Goal: Task Accomplishment & Management: Manage account settings

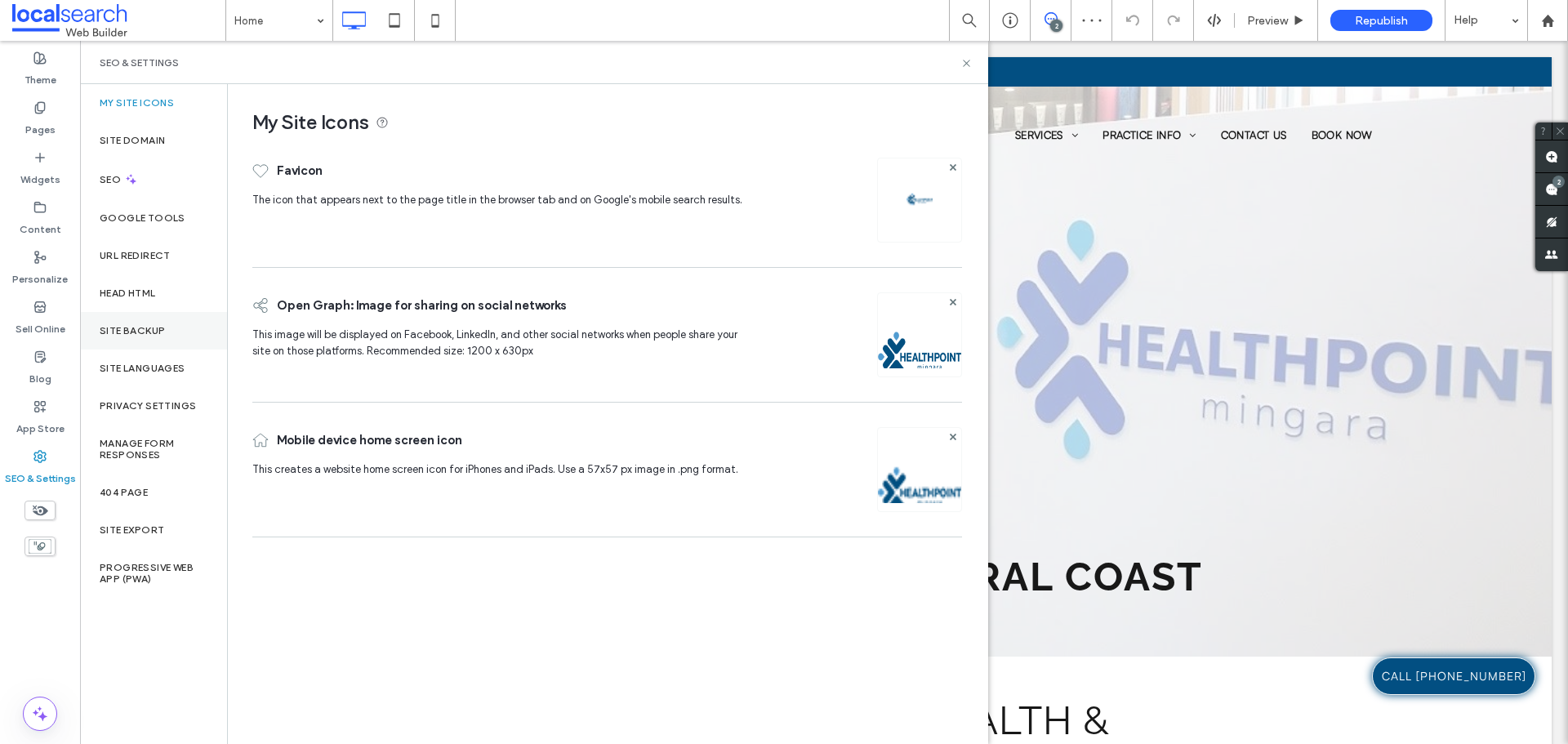
click at [131, 334] on label "Site Backup" at bounding box center [132, 330] width 66 height 12
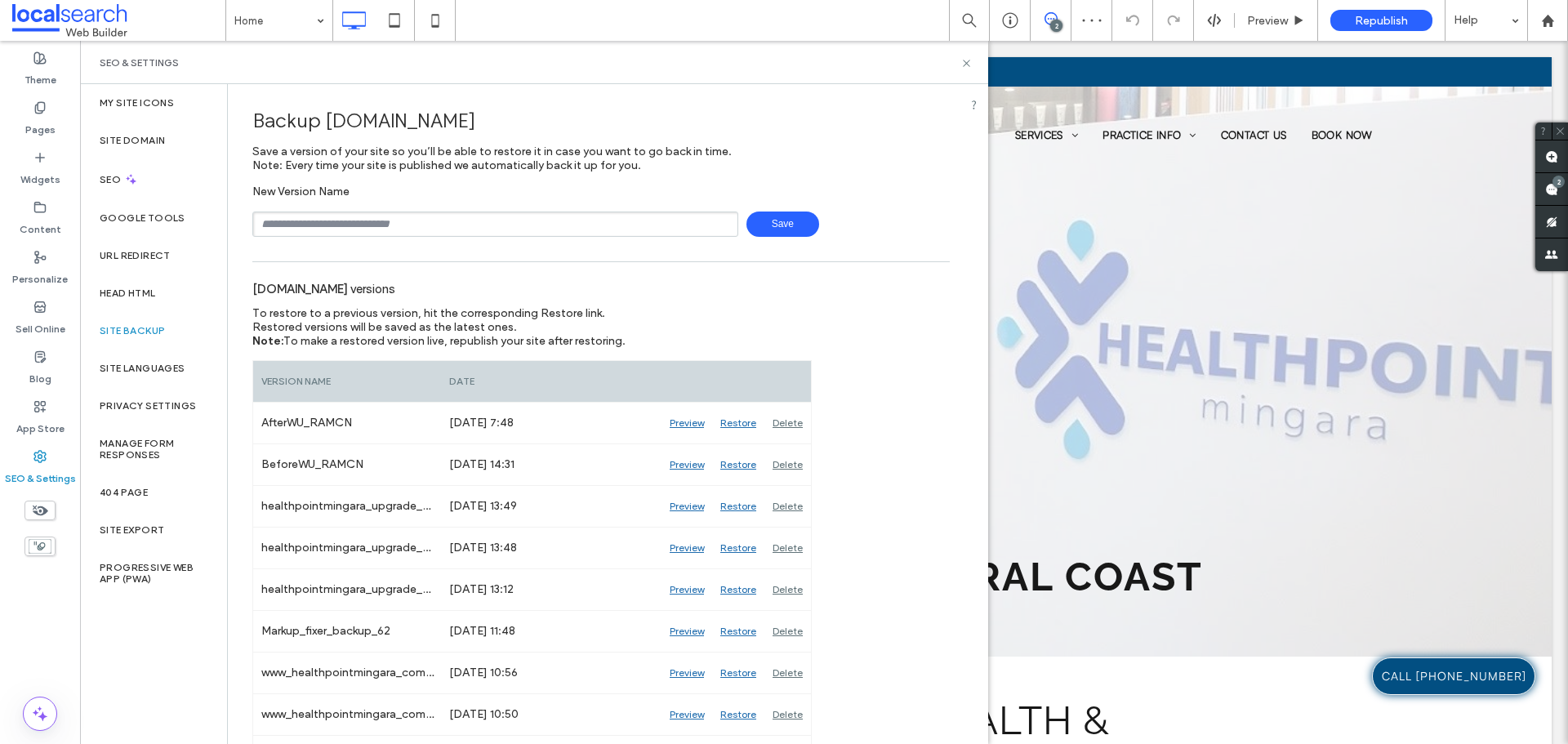
click at [452, 235] on input "text" at bounding box center [495, 224] width 486 height 25
type input "**********"
click at [786, 219] on span "Save" at bounding box center [782, 224] width 72 height 25
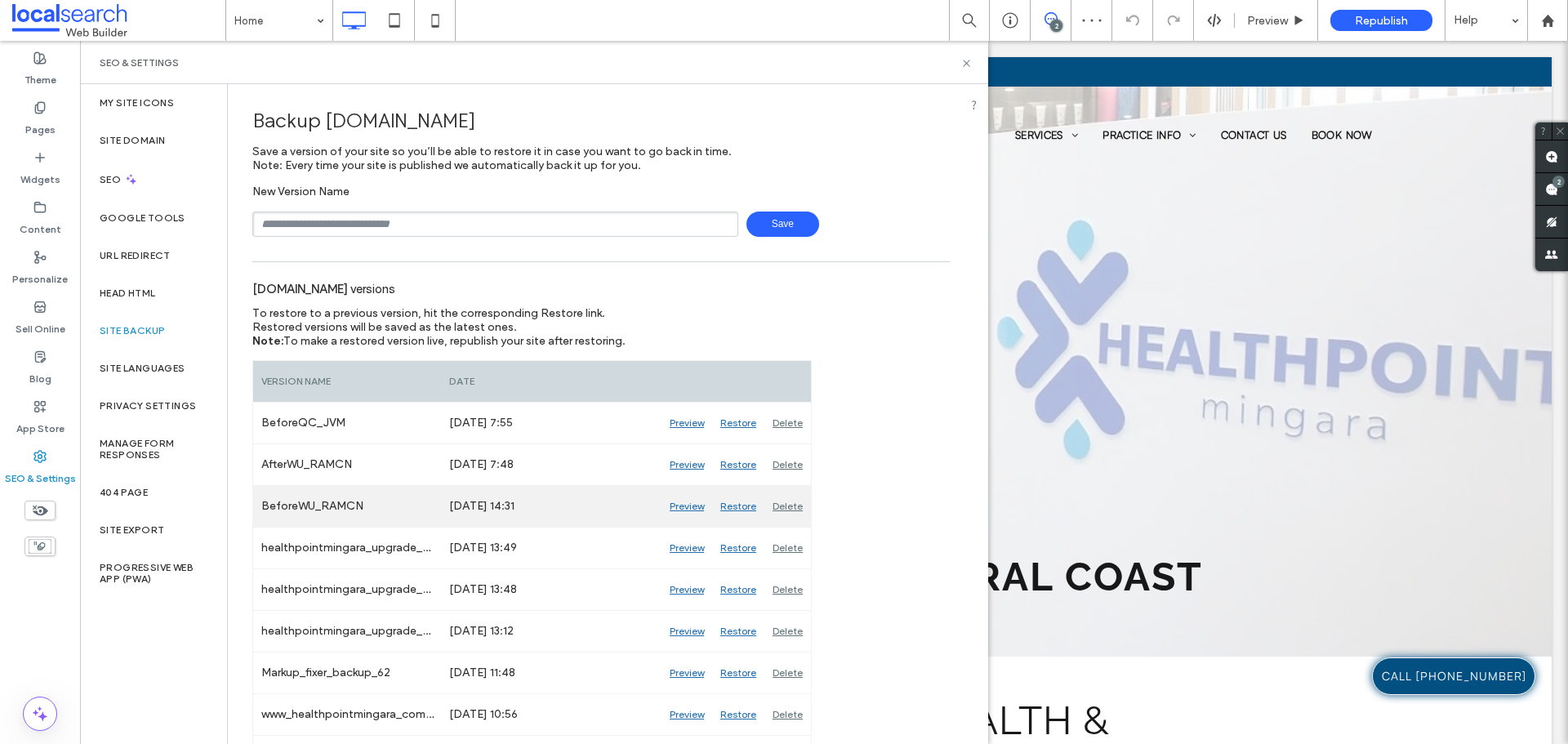
click at [677, 506] on div "Preview" at bounding box center [687, 506] width 50 height 41
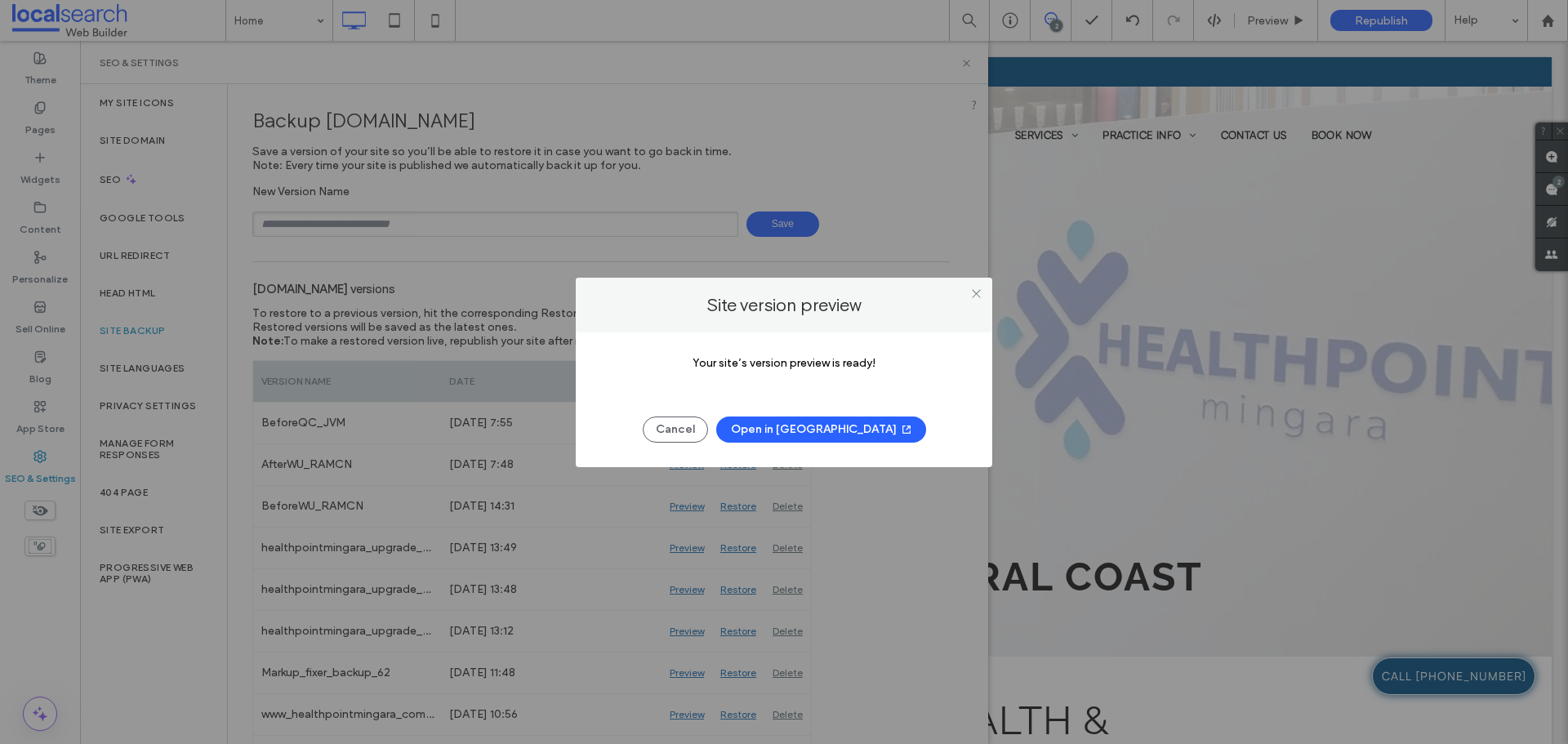
click at [988, 293] on div "Site version preview" at bounding box center [784, 304] width 416 height 55
click at [976, 294] on use at bounding box center [976, 294] width 8 height 8
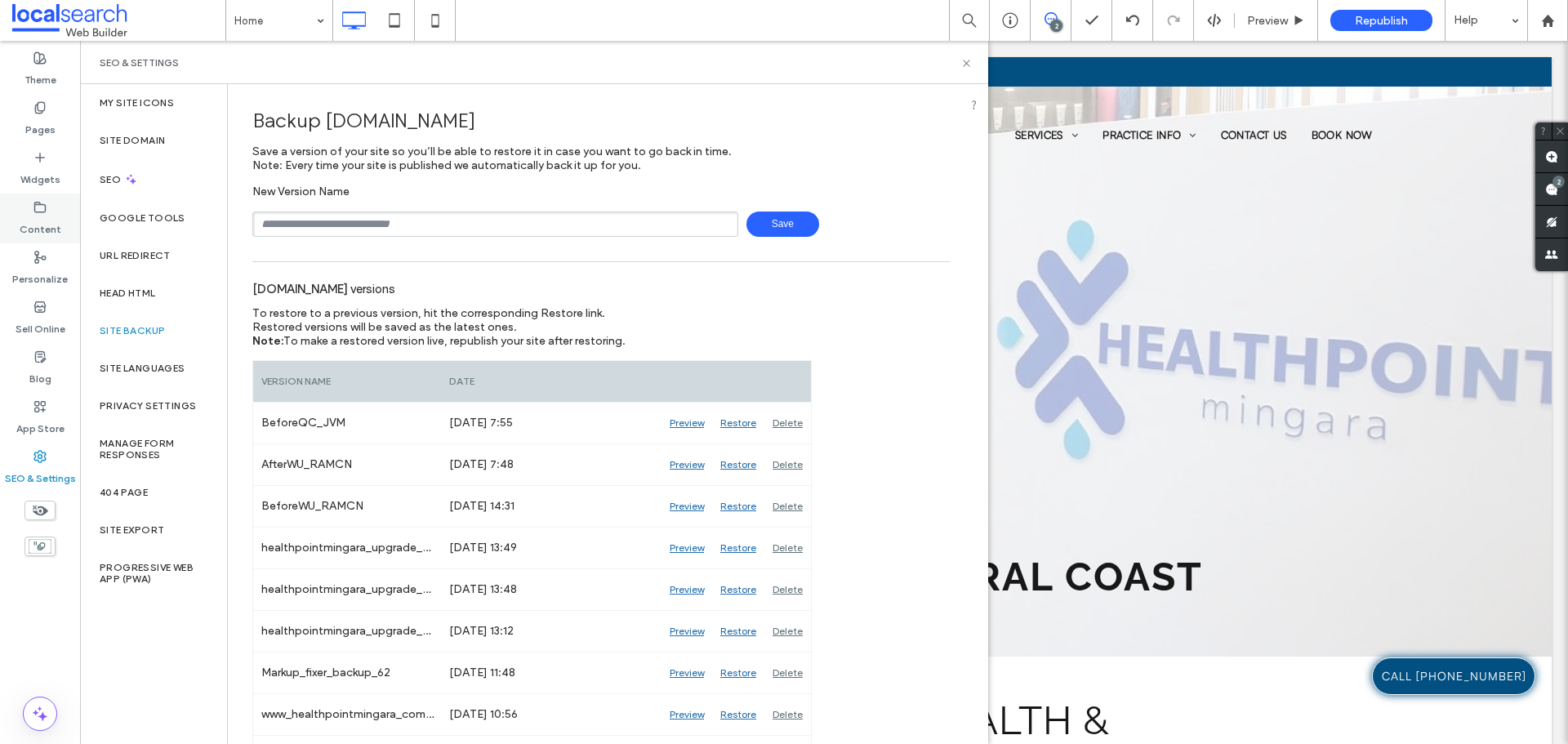
click at [32, 206] on div "Content" at bounding box center [40, 218] width 80 height 50
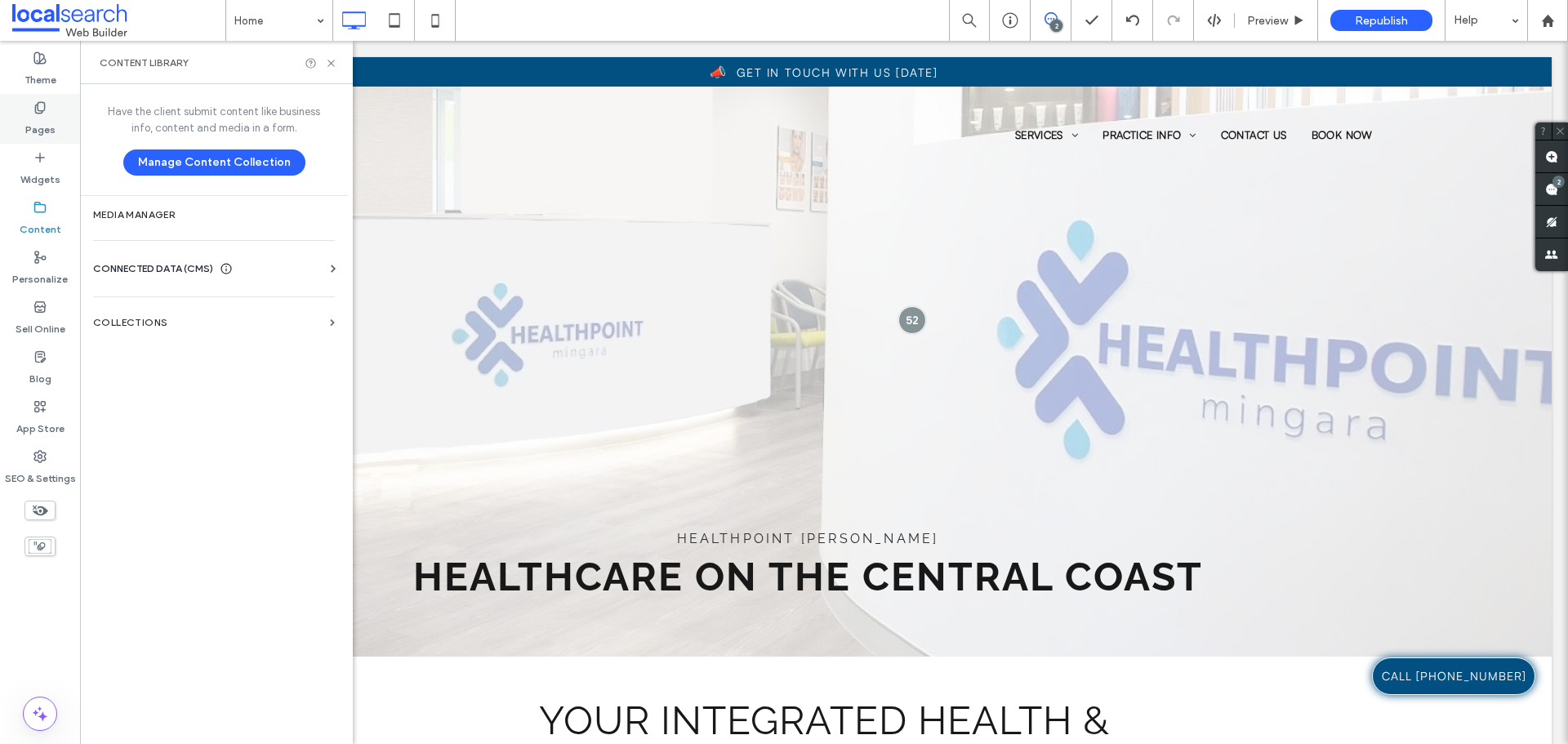
click at [43, 128] on label "Pages" at bounding box center [40, 126] width 30 height 23
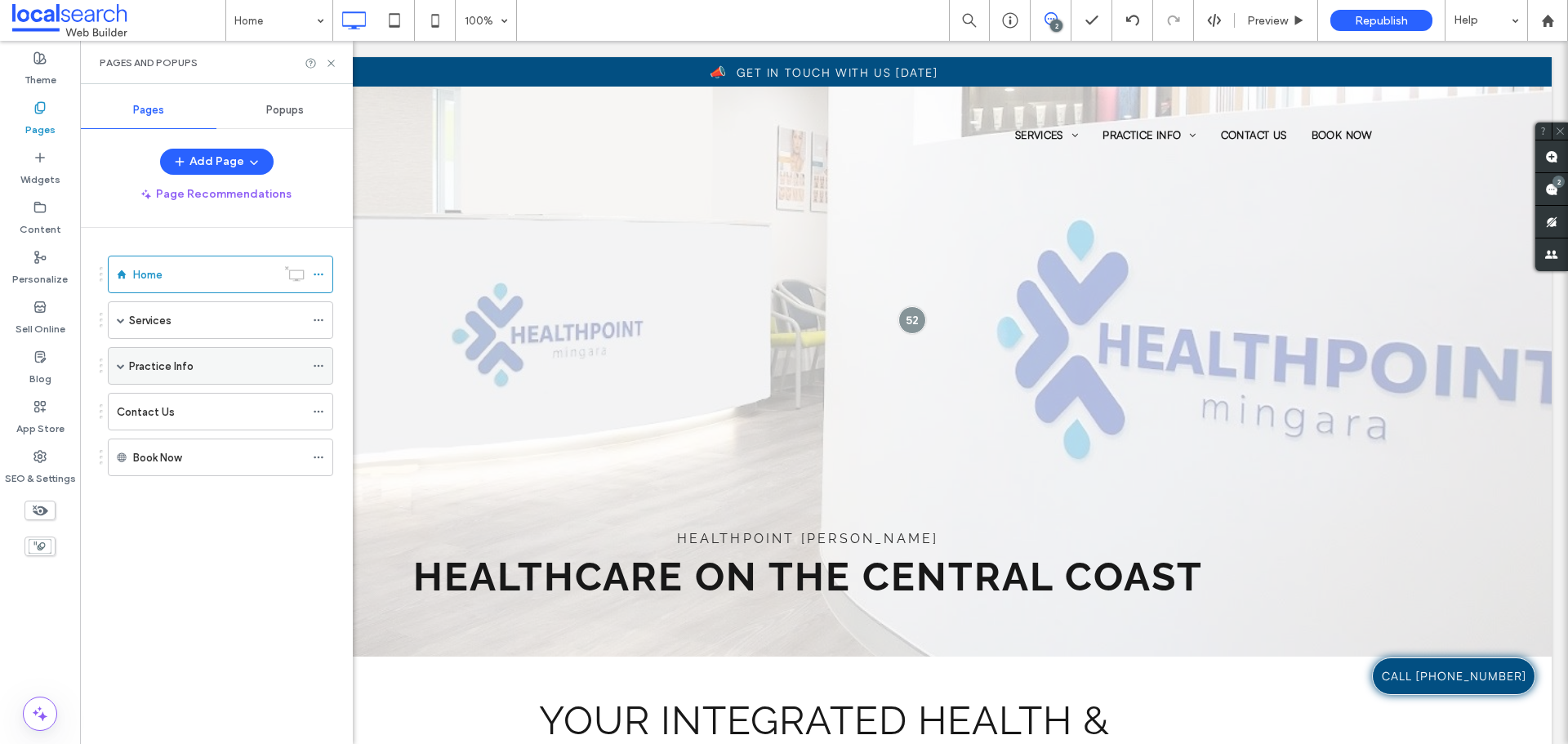
click at [124, 373] on span at bounding box center [121, 365] width 8 height 36
click at [118, 324] on span at bounding box center [121, 320] width 8 height 8
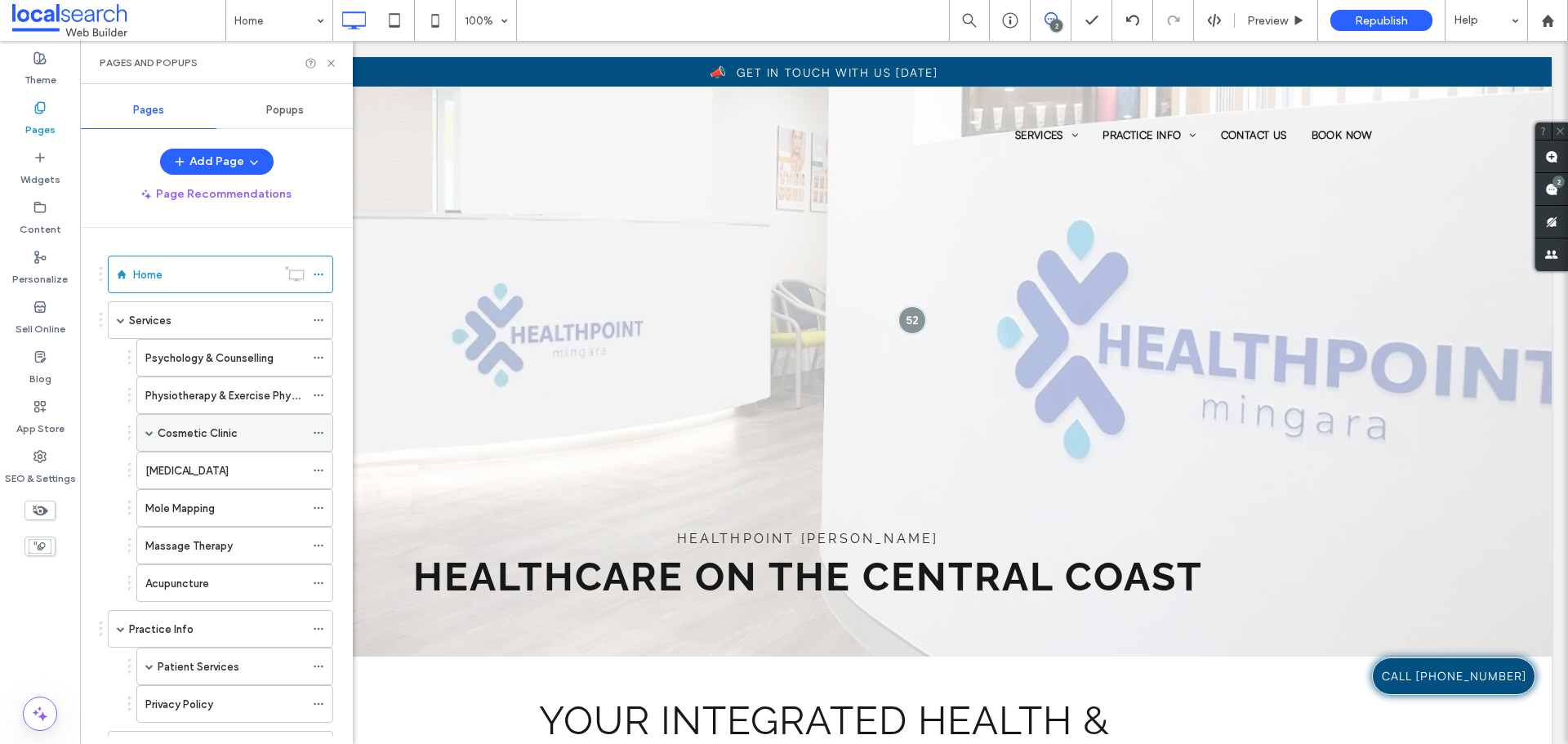
click at [147, 435] on span at bounding box center [149, 433] width 8 height 8
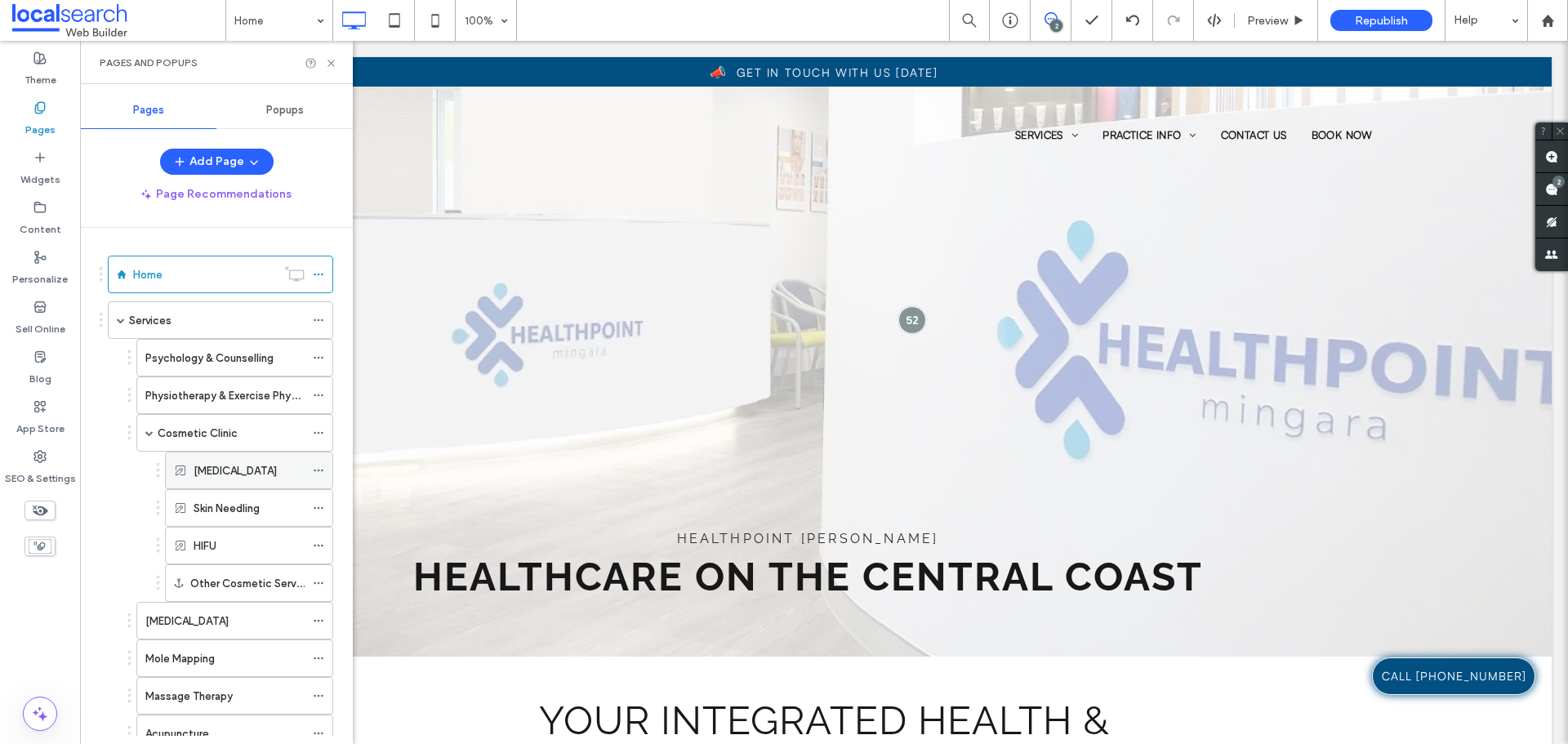
click at [244, 467] on label "Laser Hair Removal" at bounding box center [235, 471] width 83 height 29
click at [332, 63] on icon at bounding box center [330, 63] width 13 height 13
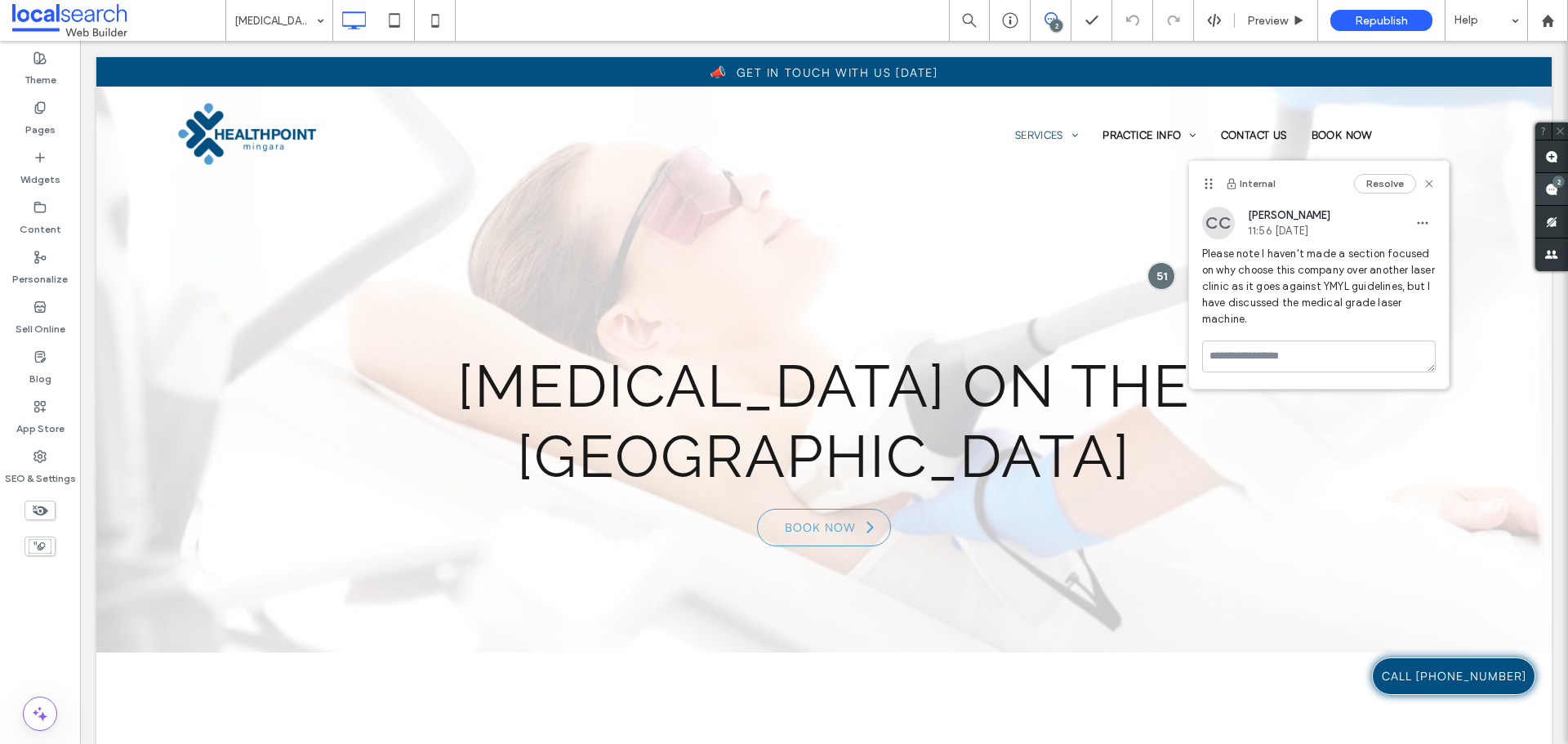
click at [1549, 185] on use at bounding box center [1552, 189] width 14 height 14
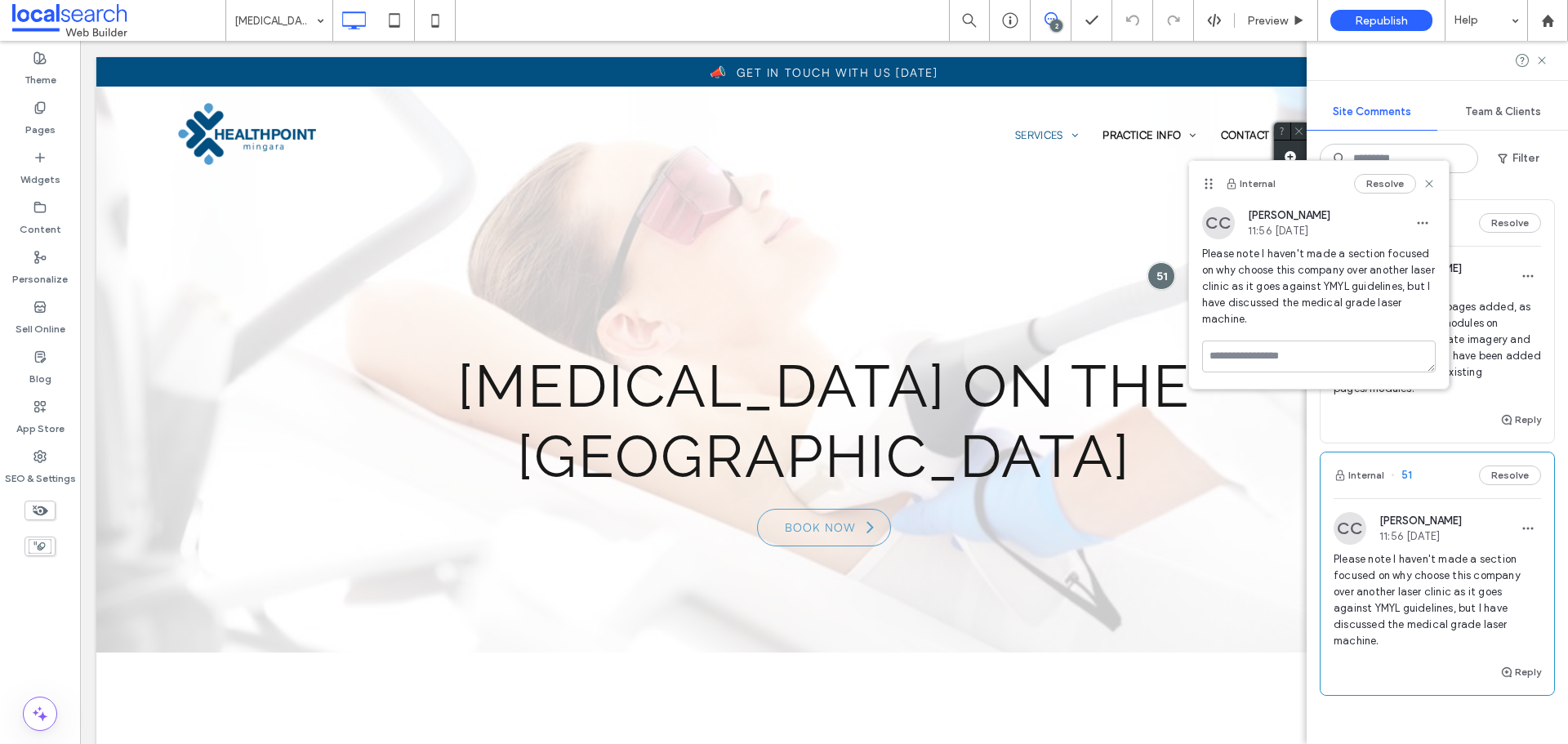
click at [1495, 352] on span "Note for Devs: For new pages added, as well as for additional modules on homepa…" at bounding box center [1437, 347] width 208 height 98
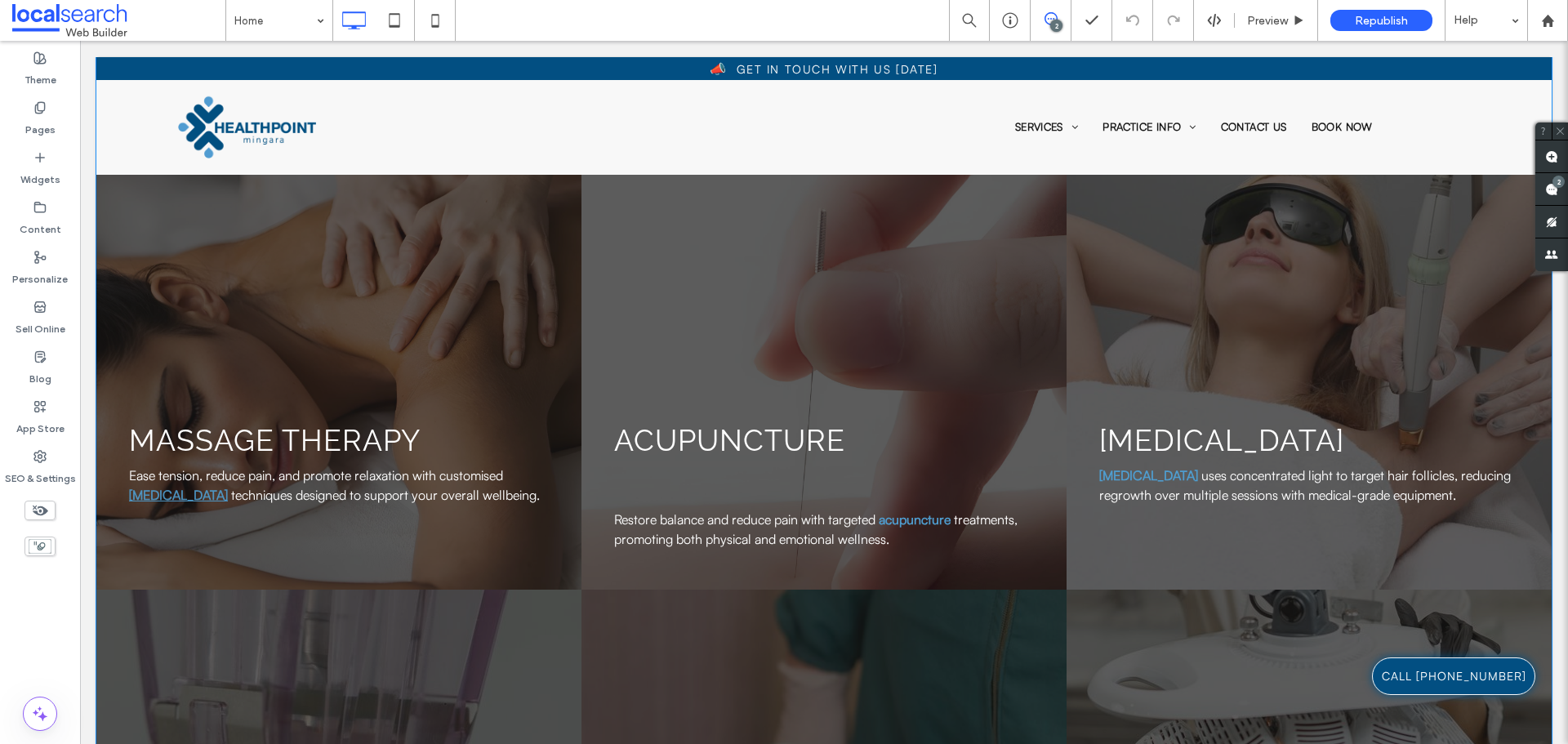
scroll to position [2966, 0]
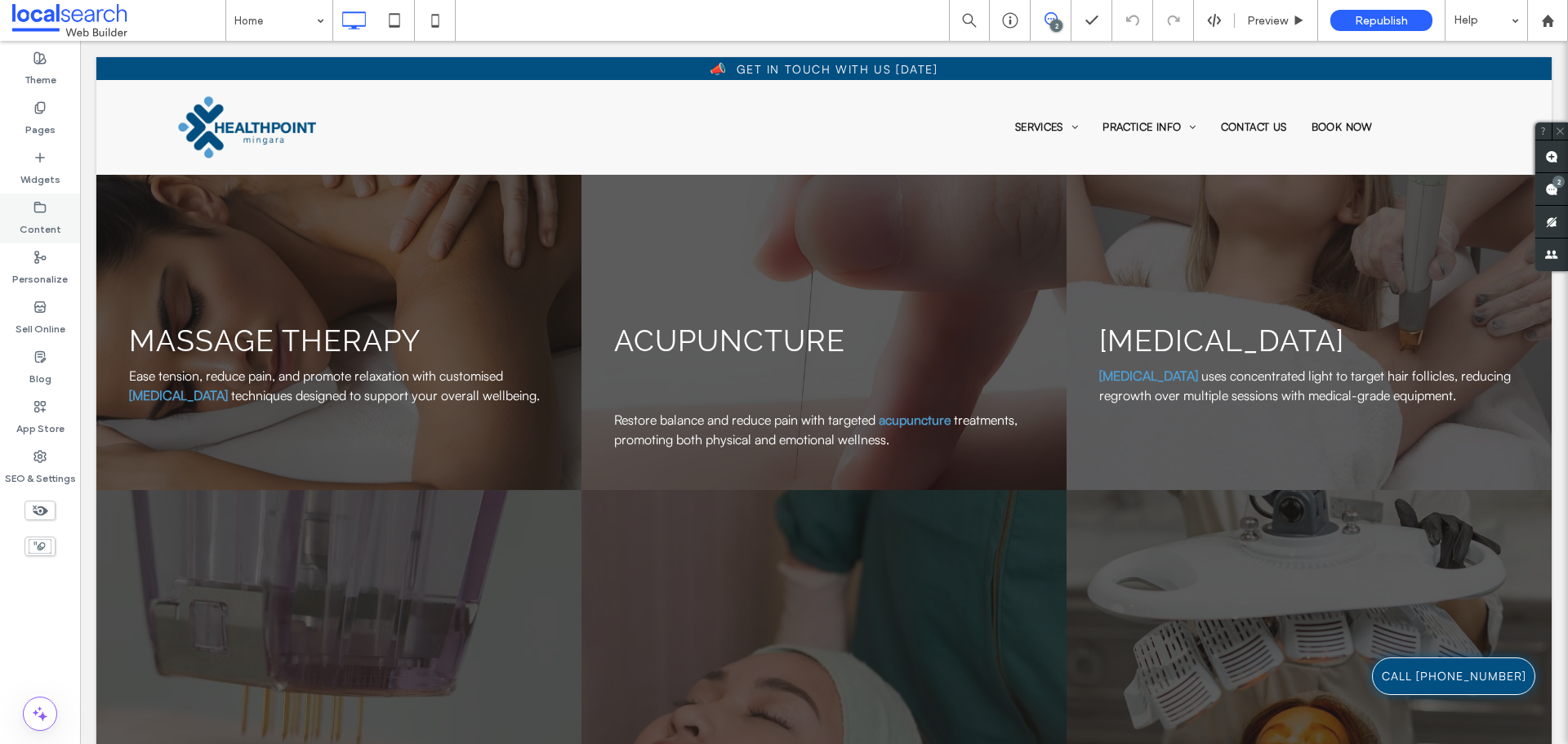
click at [59, 228] on label "Content" at bounding box center [40, 225] width 42 height 23
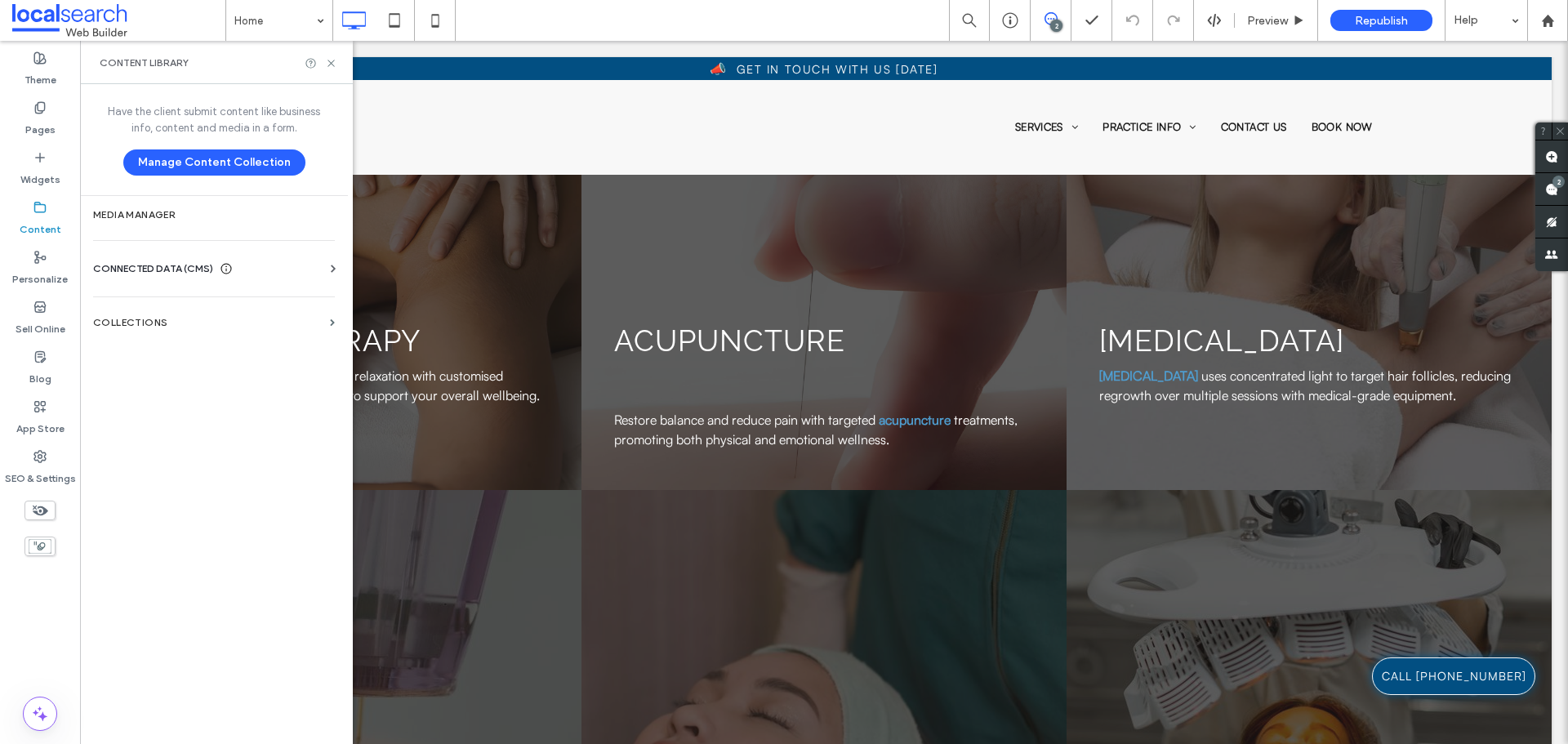
click at [161, 273] on span "CONNECTED DATA (CMS)" at bounding box center [153, 269] width 120 height 16
click at [171, 303] on label "Business Info" at bounding box center [217, 309] width 222 height 12
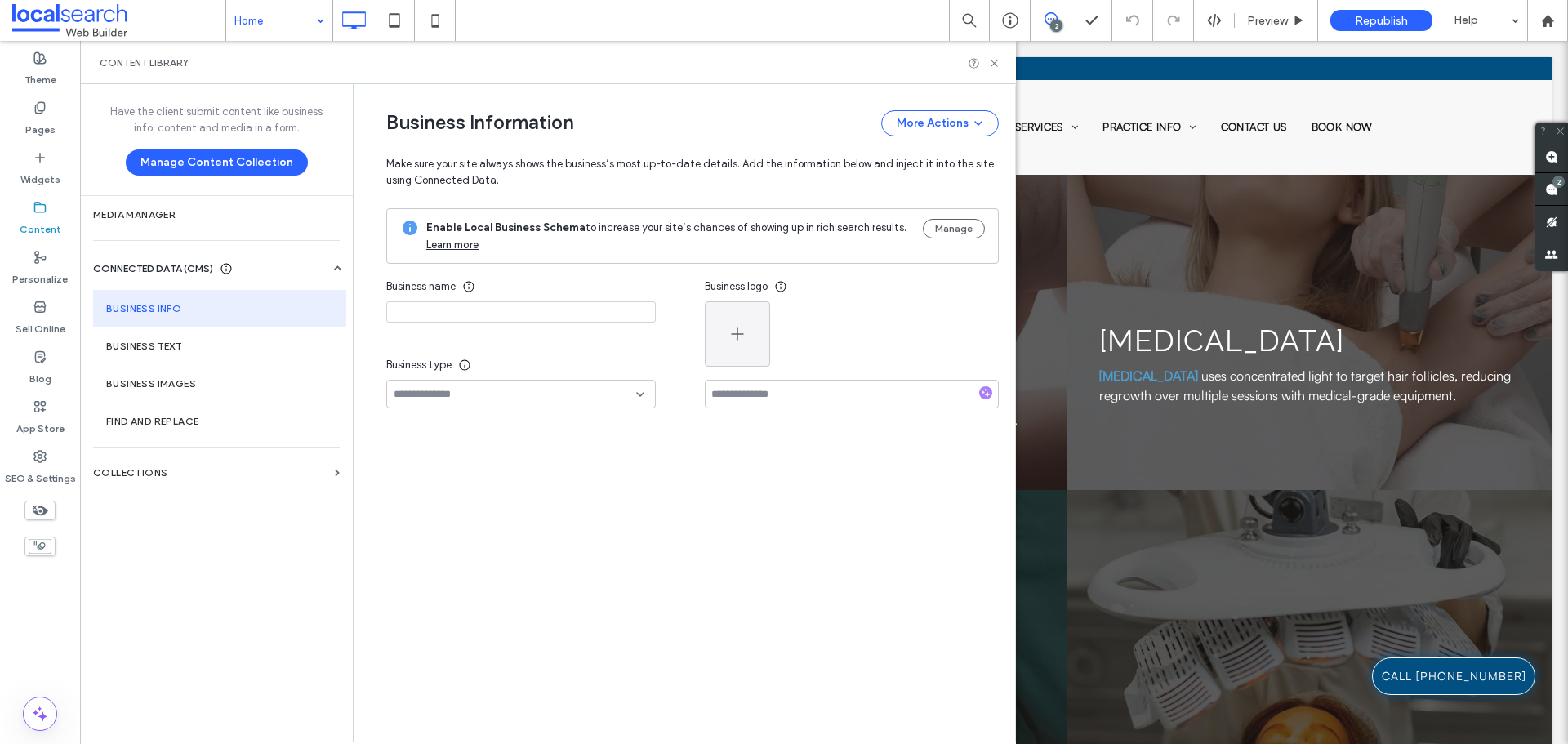
type input "**********"
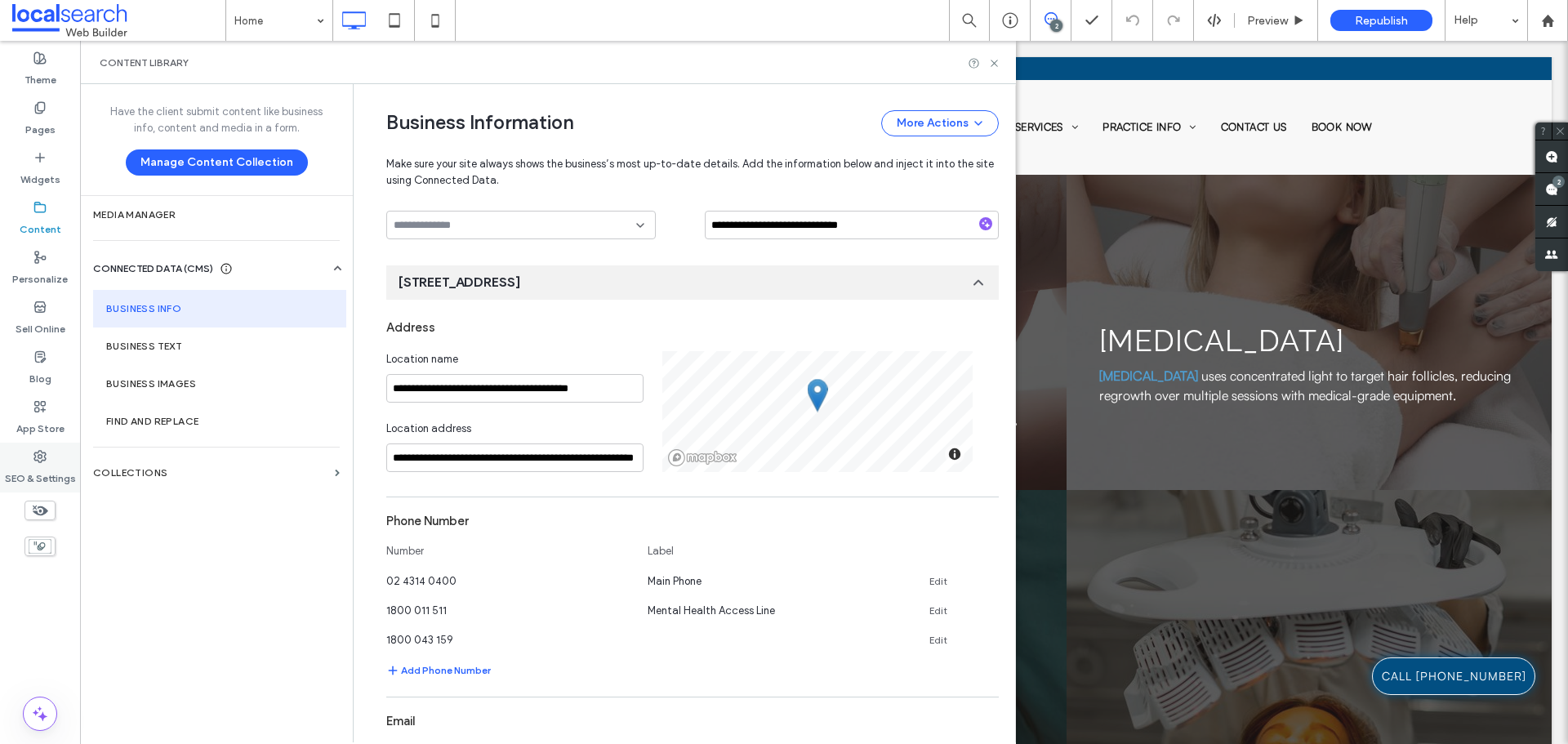
scroll to position [171, 0]
click at [995, 59] on icon at bounding box center [994, 63] width 13 height 13
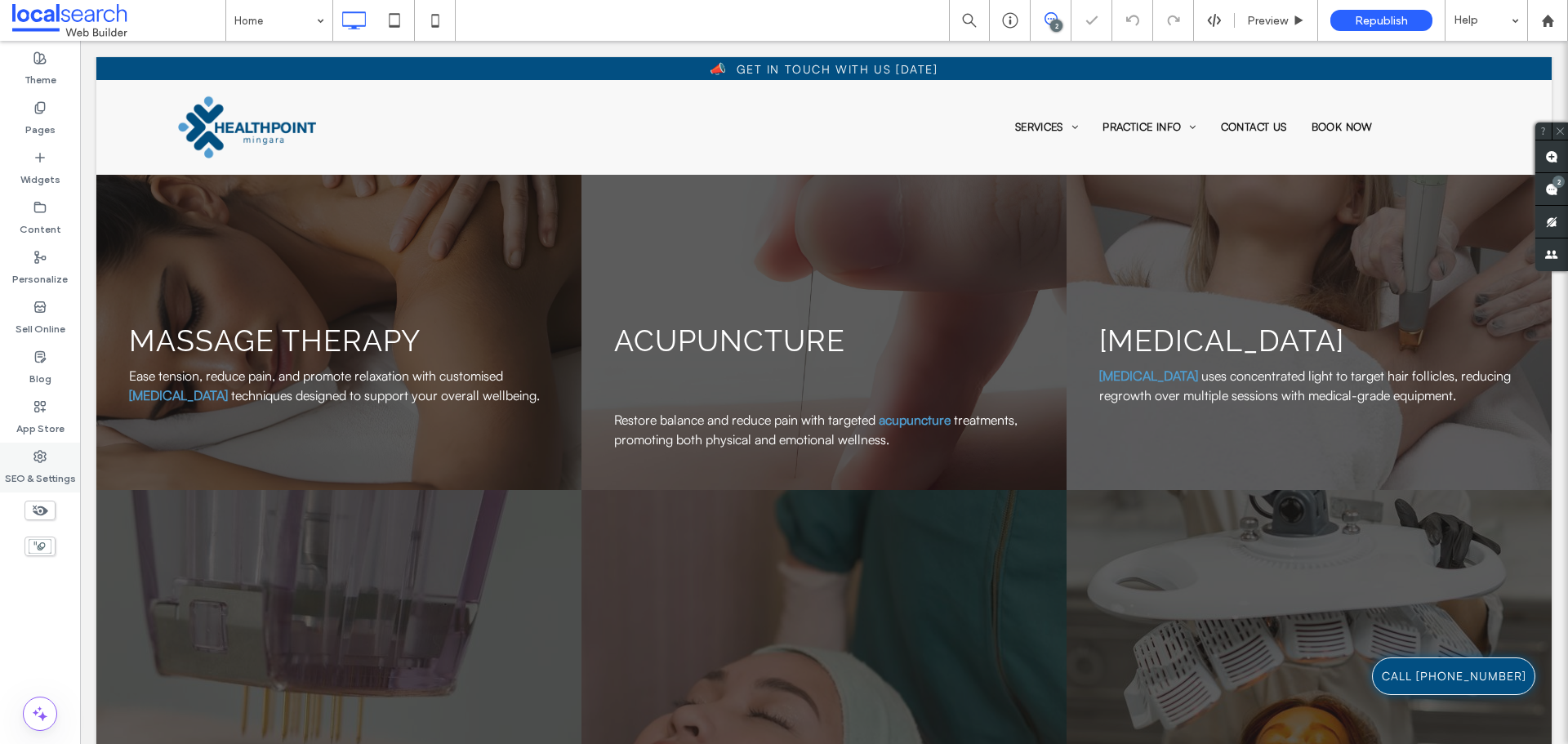
click at [44, 468] on label "SEO & Settings" at bounding box center [41, 474] width 71 height 23
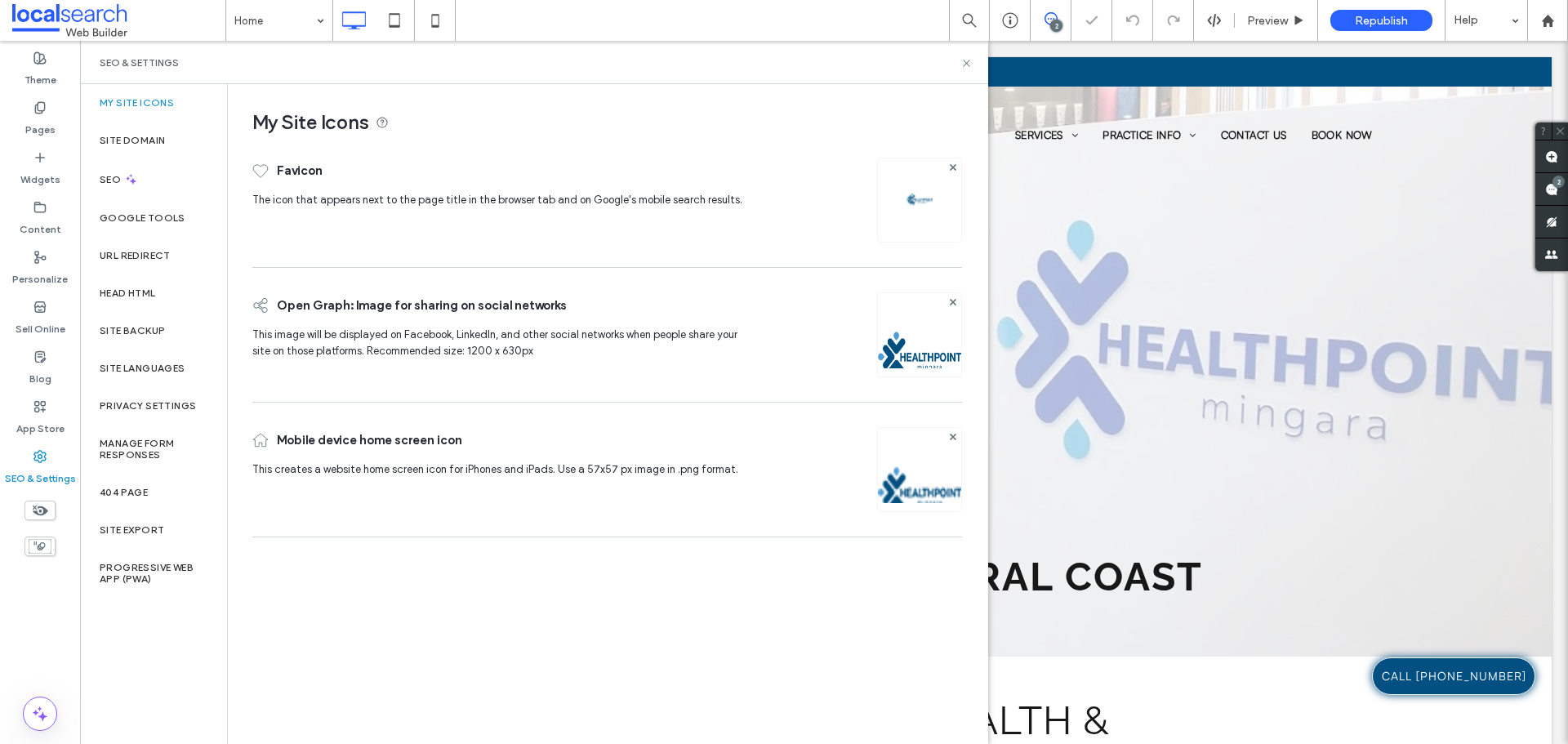
scroll to position [0, 0]
click at [965, 65] on use at bounding box center [965, 63] width 7 height 7
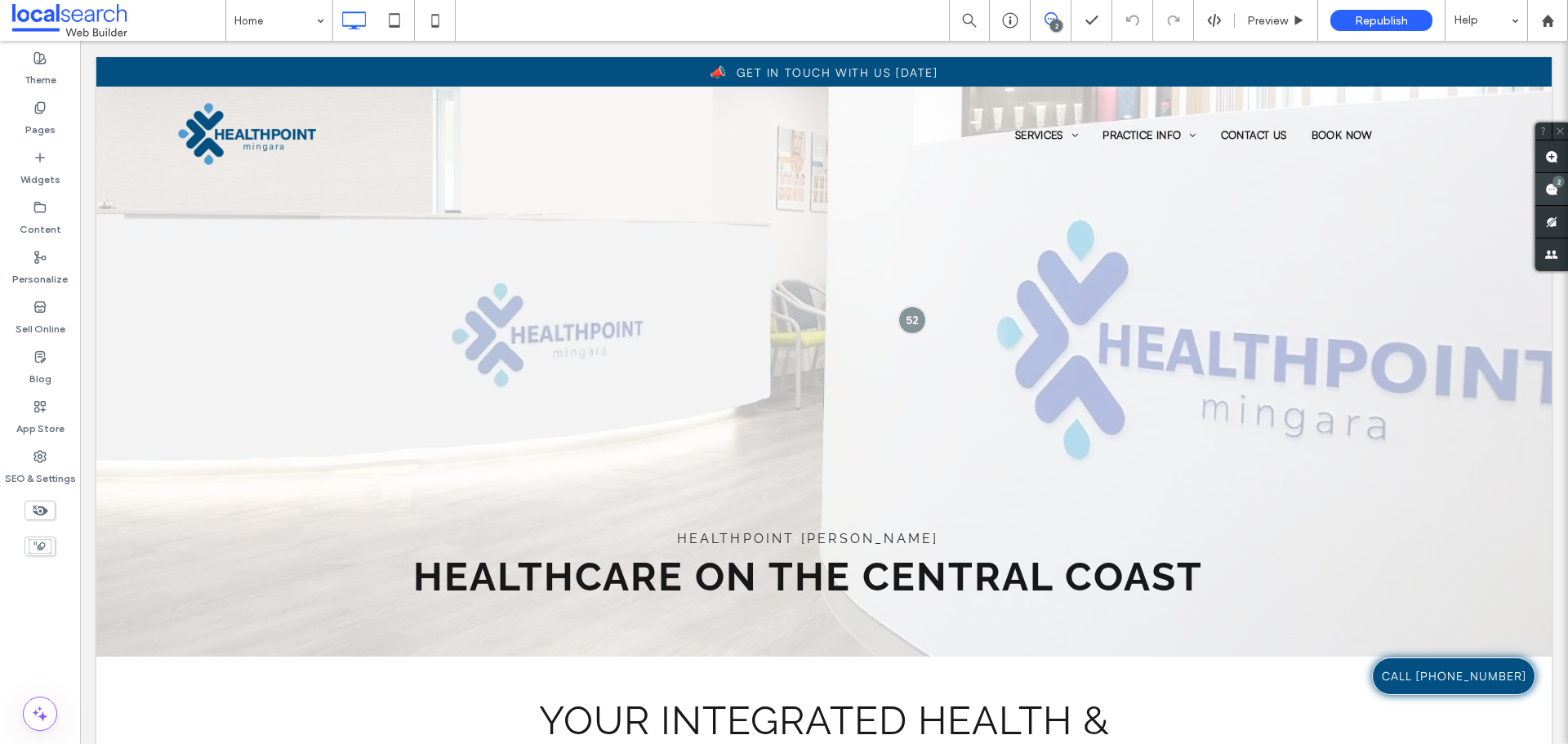
click at [1547, 189] on use at bounding box center [1552, 189] width 14 height 14
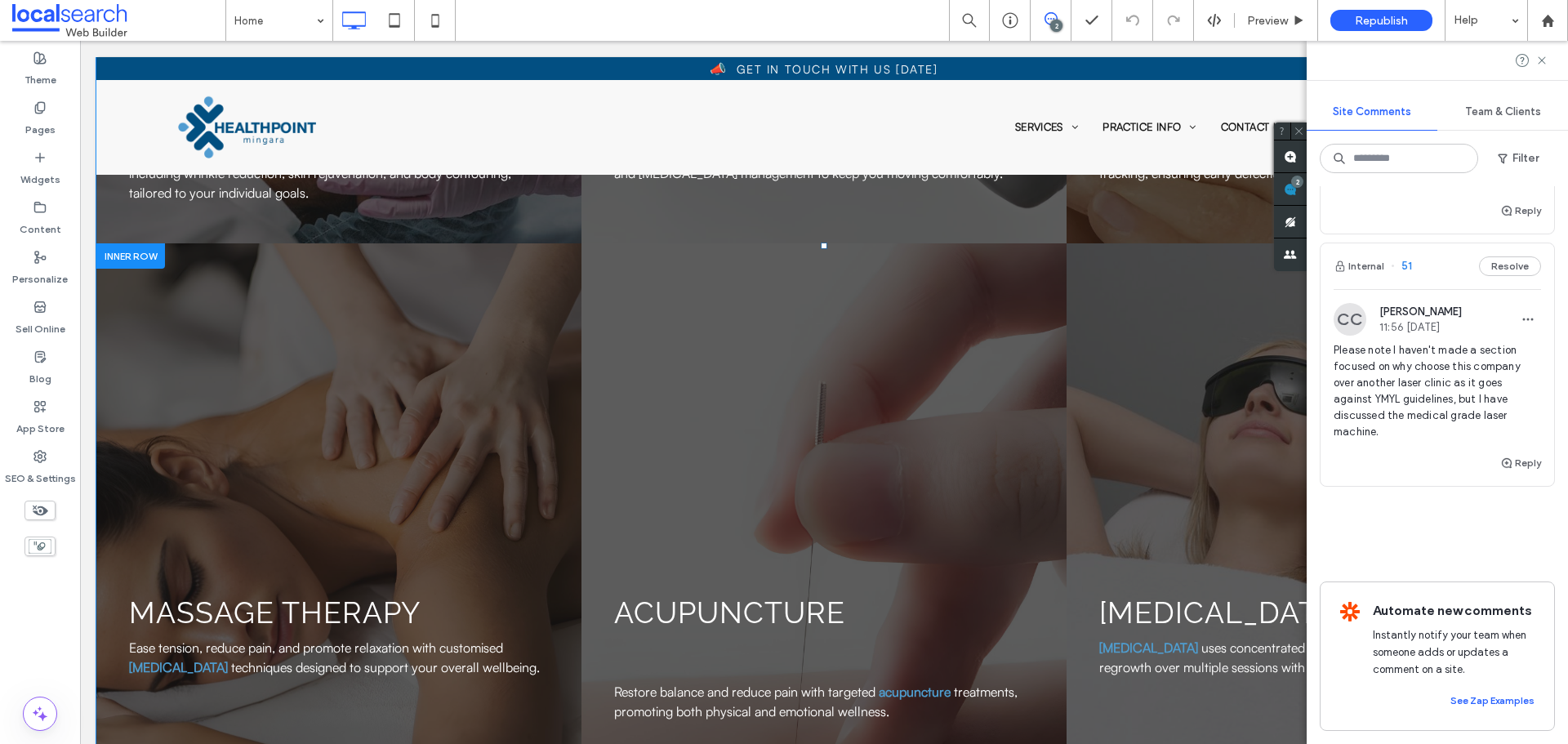
scroll to position [2939, 0]
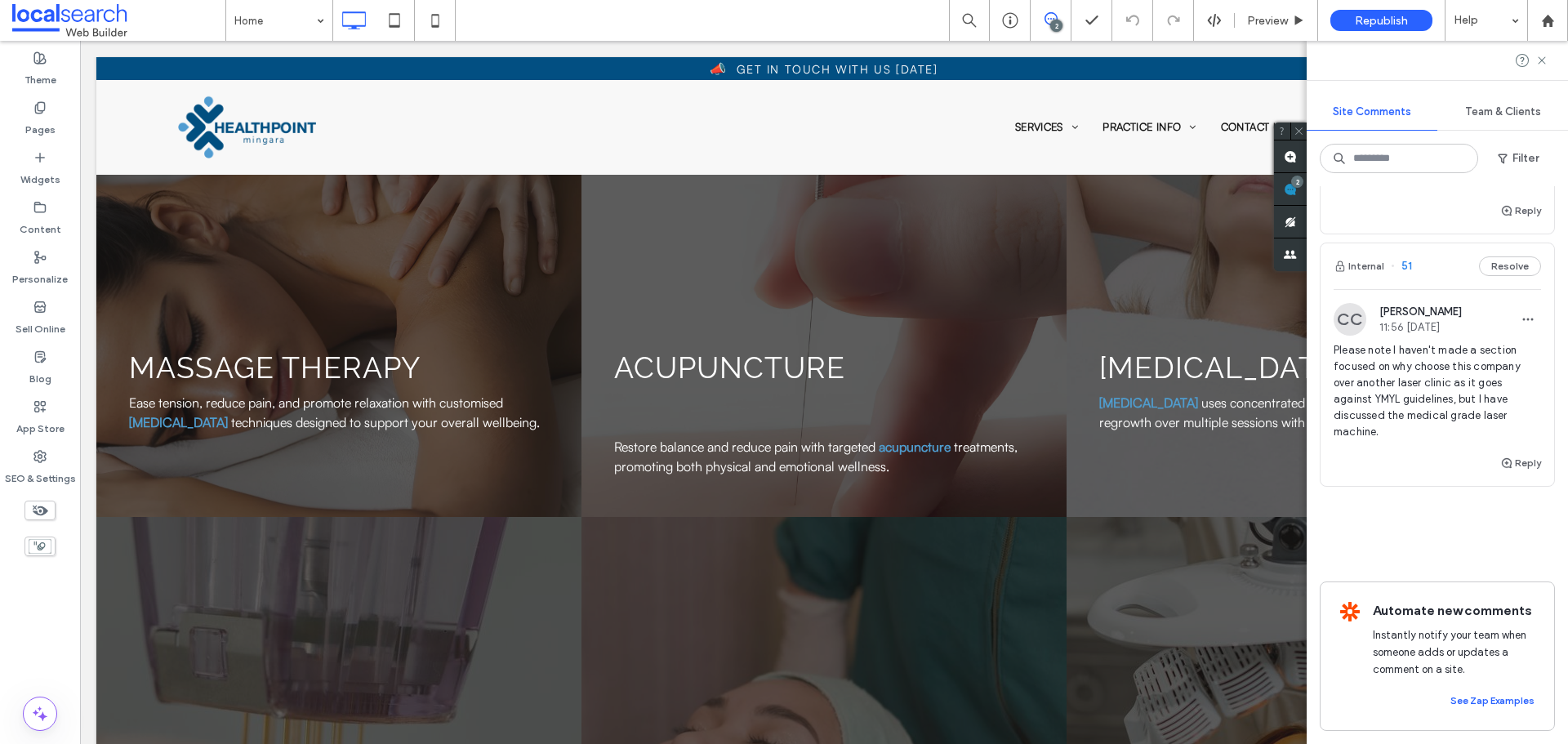
drag, startPoint x: 1538, startPoint y: 60, endPoint x: 1448, endPoint y: 68, distance: 90.4
click at [1538, 60] on icon at bounding box center [1542, 61] width 14 height 14
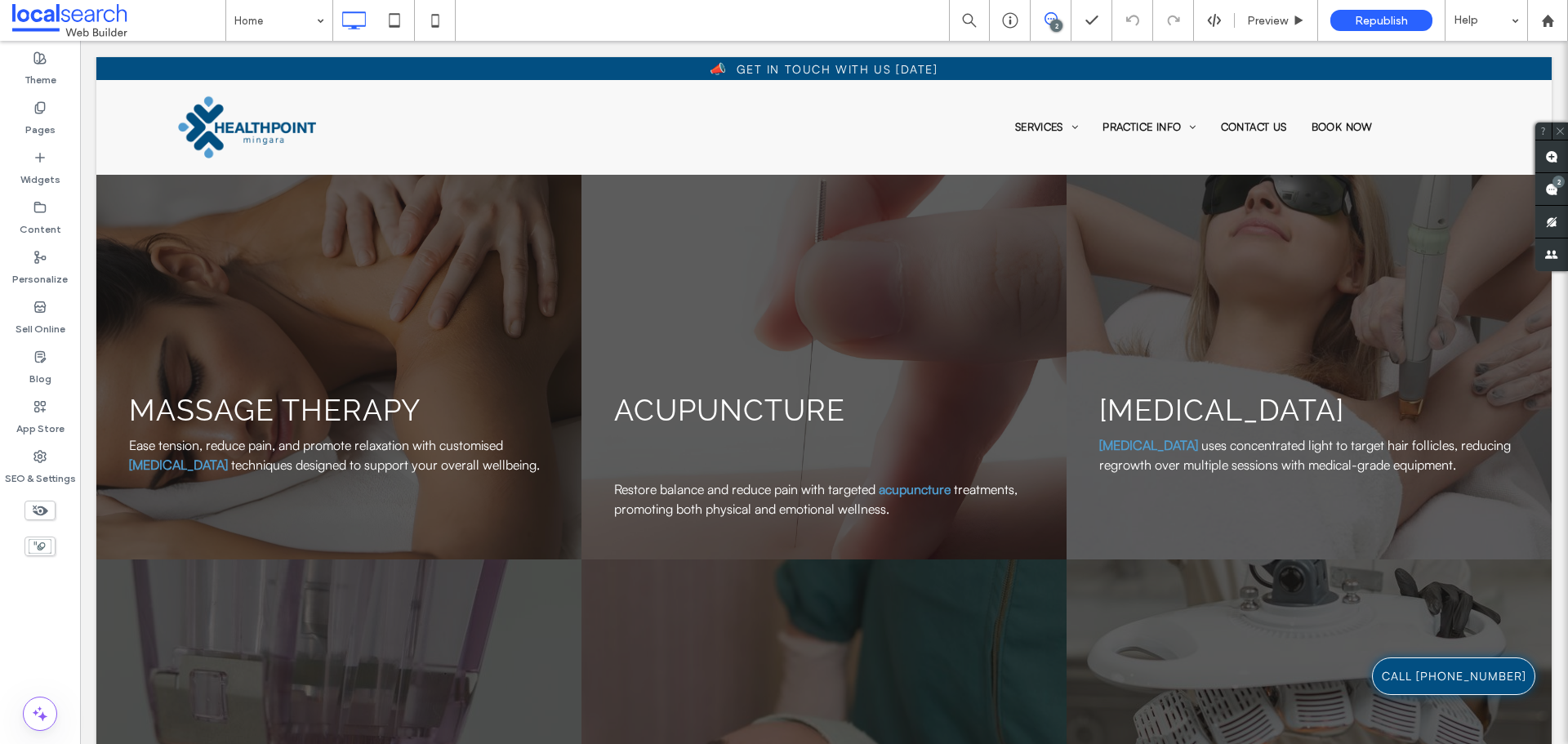
scroll to position [2858, 0]
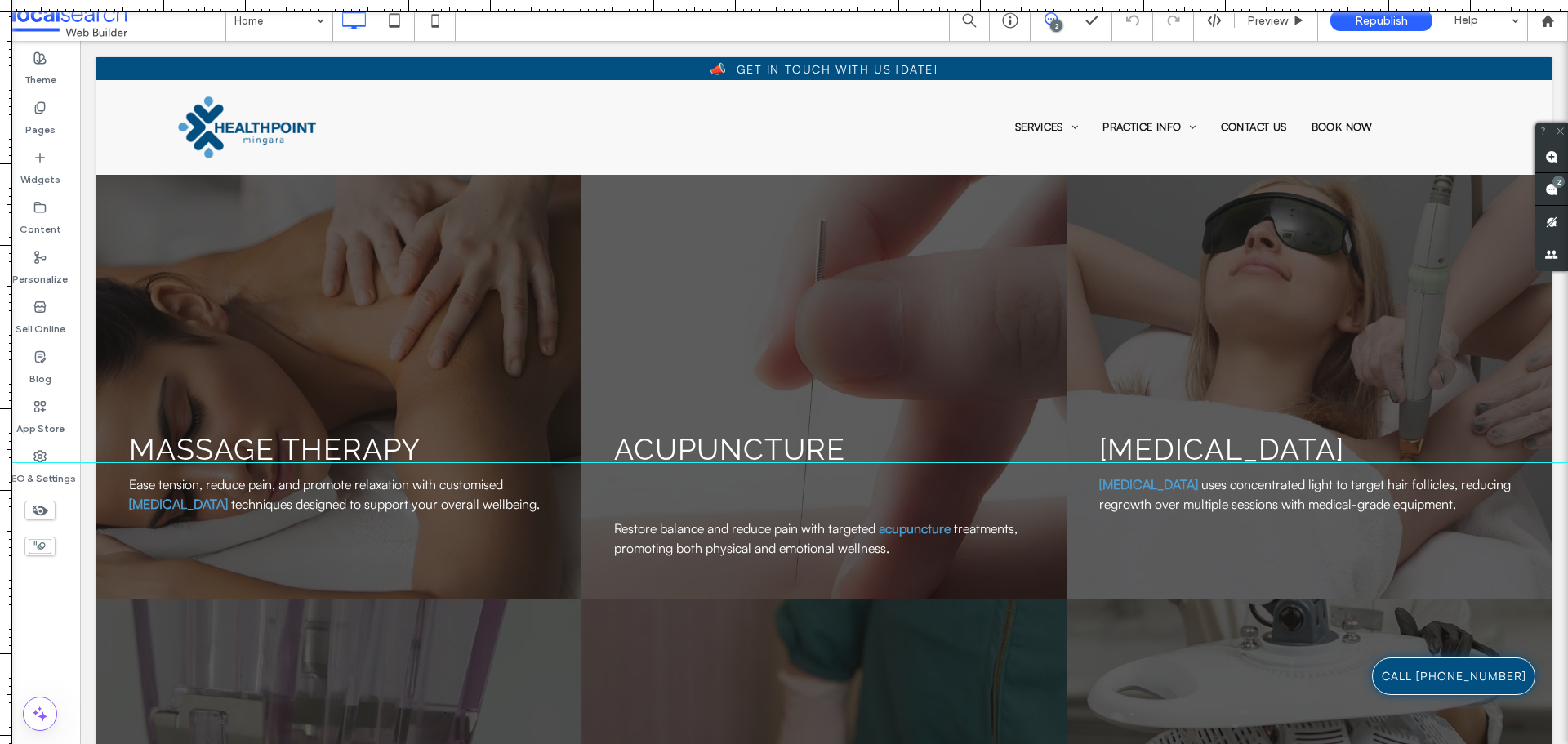
drag, startPoint x: 810, startPoint y: 7, endPoint x: 813, endPoint y: 462, distance: 455.0
click at [813, 743] on div at bounding box center [784, 744] width 1568 height 0
drag, startPoint x: 799, startPoint y: 8, endPoint x: 772, endPoint y: 489, distance: 481.8
click at [772, 743] on div at bounding box center [784, 744] width 1568 height 0
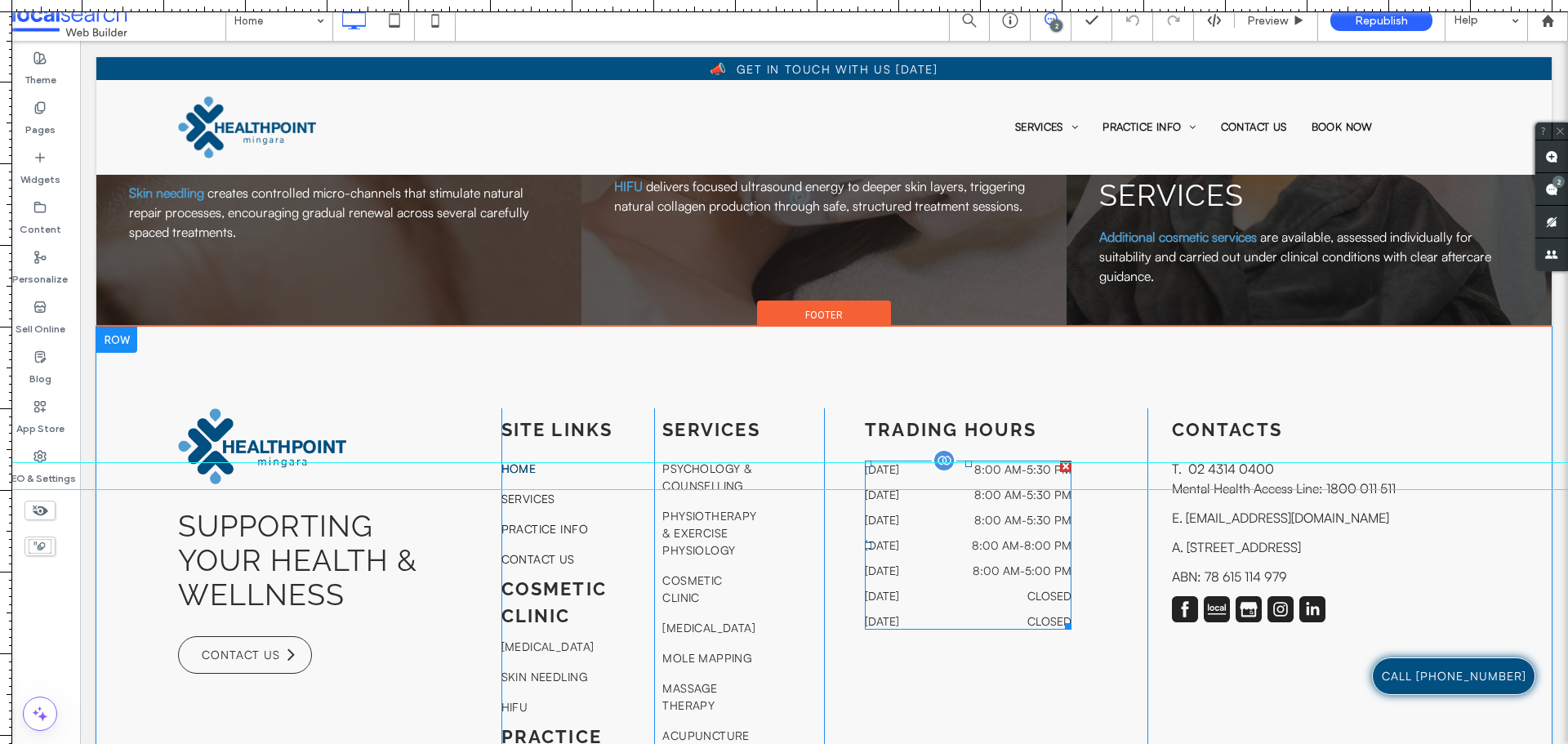
scroll to position [3348, 0]
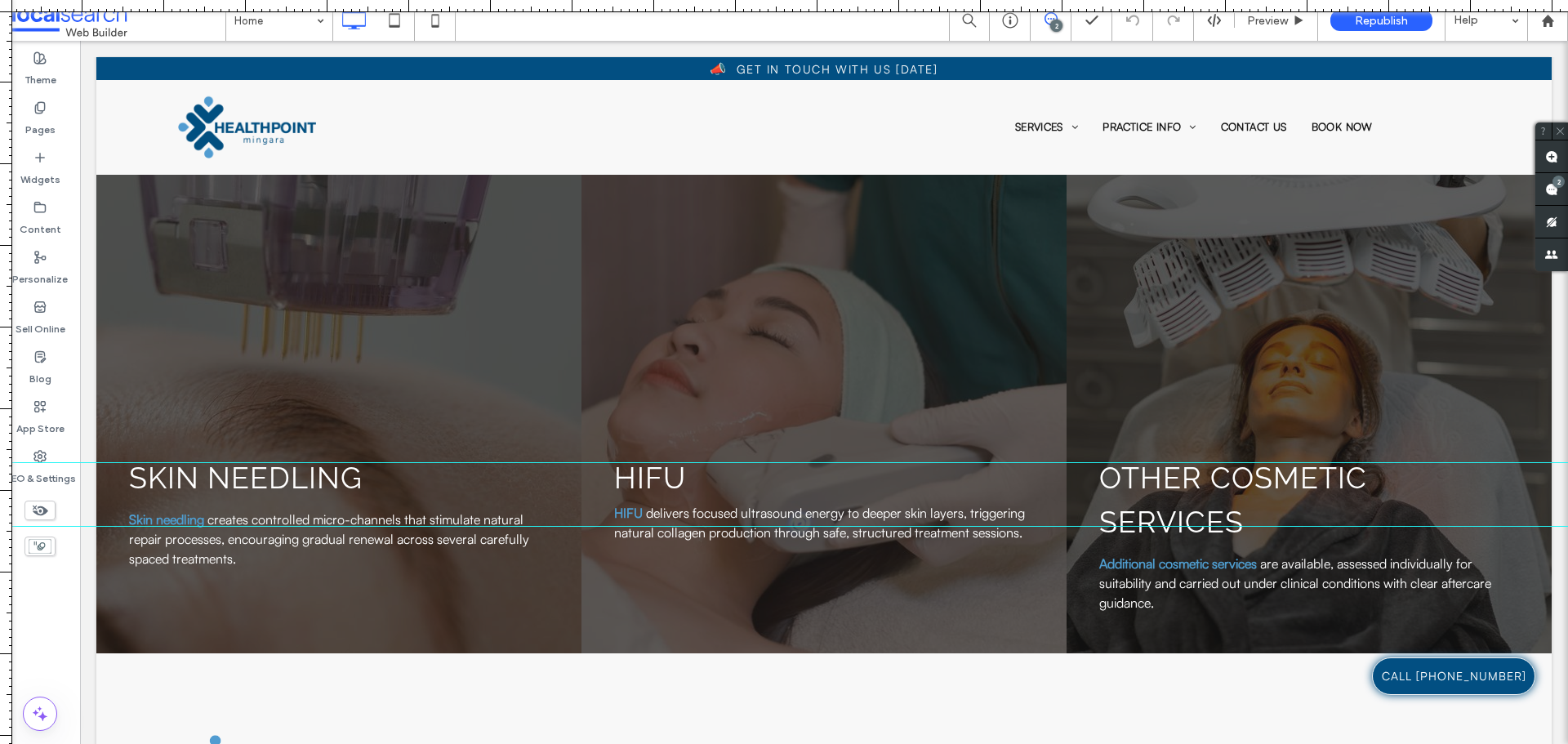
drag, startPoint x: 904, startPoint y: 487, endPoint x: 903, endPoint y: 526, distance: 39.0
click at [904, 526] on div at bounding box center [784, 526] width 1568 height 14
drag, startPoint x: 870, startPoint y: 458, endPoint x: 873, endPoint y: 491, distance: 33.1
click at [873, 491] on div at bounding box center [784, 491] width 1568 height 14
click at [114, 24] on span at bounding box center [119, 20] width 214 height 33
